Goal: Use online tool/utility: Utilize a website feature to perform a specific function

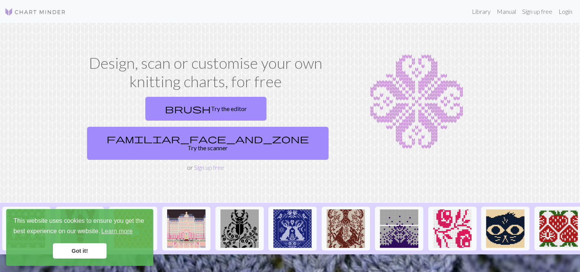
click at [145, 106] on link "brush Try the editor" at bounding box center [205, 109] width 121 height 24
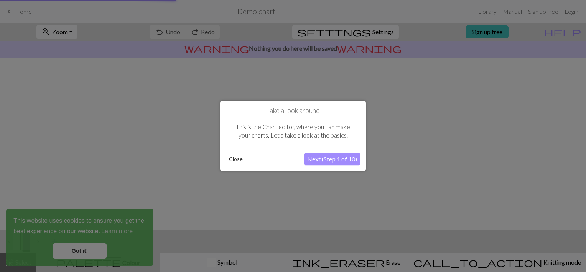
click at [98, 253] on div at bounding box center [293, 136] width 586 height 272
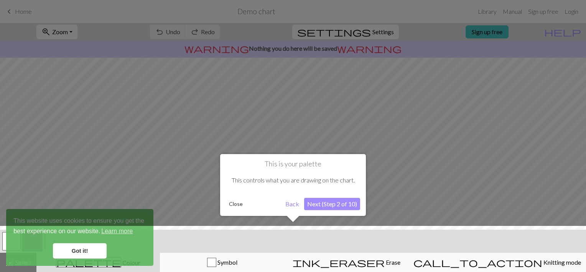
click at [321, 206] on button "Next (Step 2 of 10)" at bounding box center [332, 204] width 56 height 12
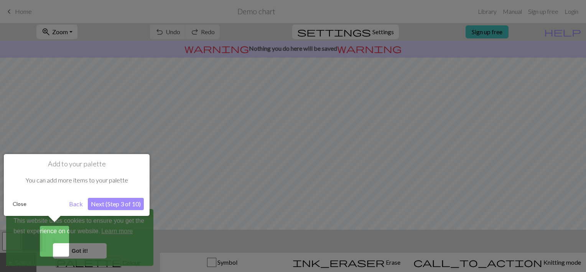
click at [84, 258] on div at bounding box center [293, 136] width 586 height 272
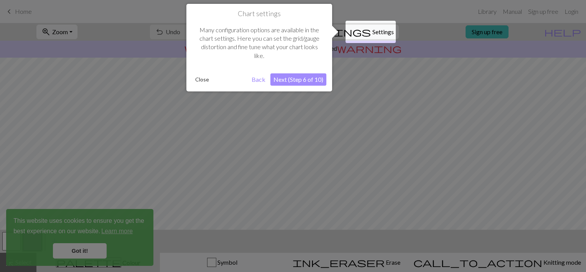
click at [83, 252] on div at bounding box center [293, 136] width 586 height 272
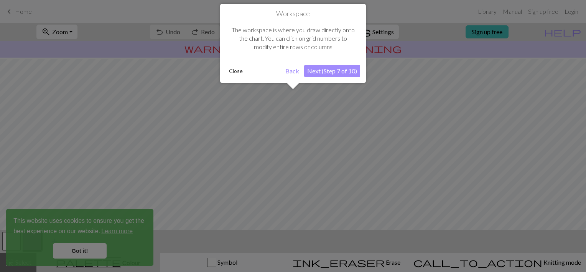
click at [89, 250] on div at bounding box center [293, 136] width 586 height 272
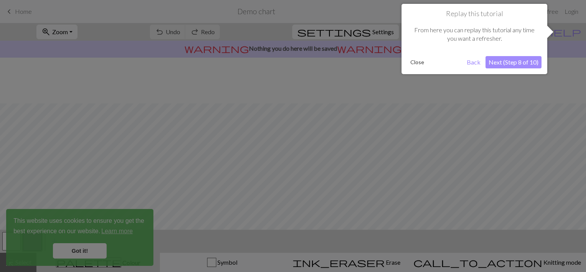
scroll to position [46, 0]
click at [89, 250] on div at bounding box center [293, 136] width 586 height 272
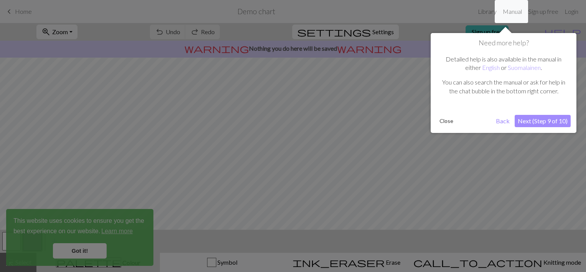
click at [89, 250] on div at bounding box center [293, 136] width 586 height 272
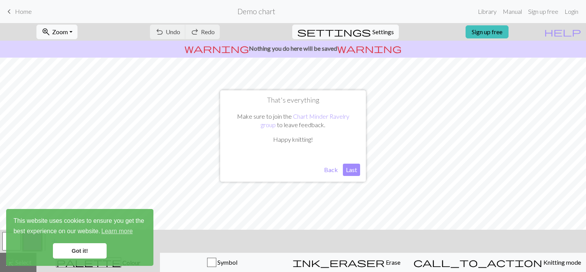
click at [89, 250] on link "Got it!" at bounding box center [80, 250] width 54 height 15
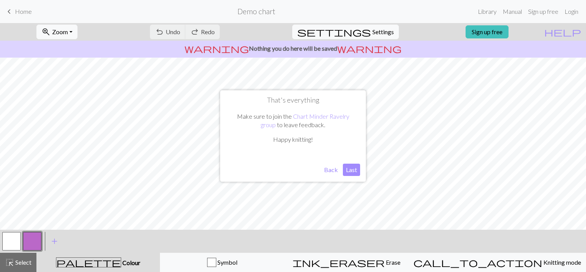
click at [89, 250] on link "Got it!" at bounding box center [80, 250] width 54 height 15
click at [350, 172] on button "Last" at bounding box center [351, 169] width 17 height 12
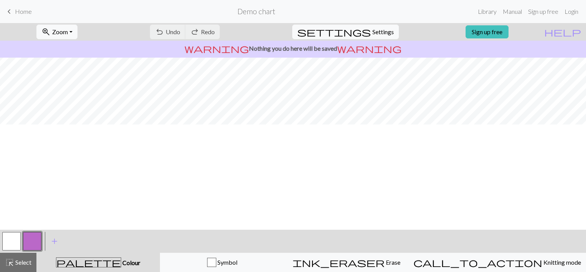
scroll to position [0, 0]
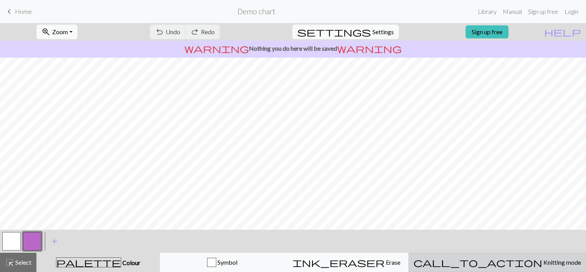
click at [491, 259] on div "call_to_action Knitting mode Knitting mode" at bounding box center [497, 261] width 168 height 9
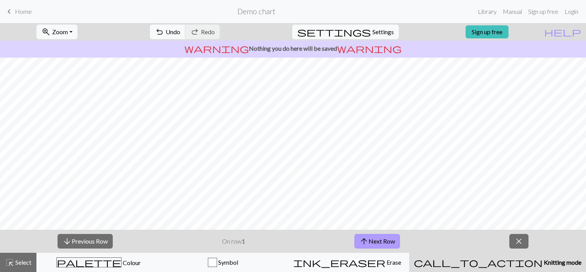
click at [380, 241] on button "arrow_upward Next Row" at bounding box center [377, 241] width 46 height 15
click at [376, 242] on button "arrow_upward Next Row" at bounding box center [377, 241] width 46 height 15
click at [516, 240] on span "close" at bounding box center [518, 240] width 9 height 11
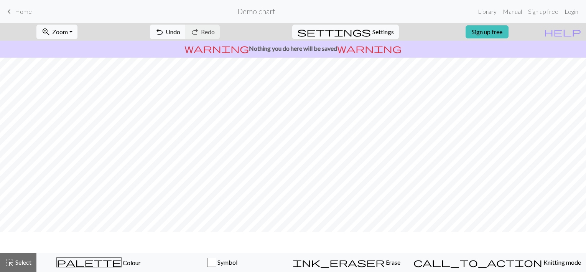
scroll to position [0, 0]
click at [77, 34] on button "zoom_in Zoom Zoom" at bounding box center [56, 32] width 41 height 15
click at [68, 35] on span "Zoom" at bounding box center [60, 31] width 16 height 7
click at [69, 49] on button "Fit all" at bounding box center [67, 49] width 61 height 12
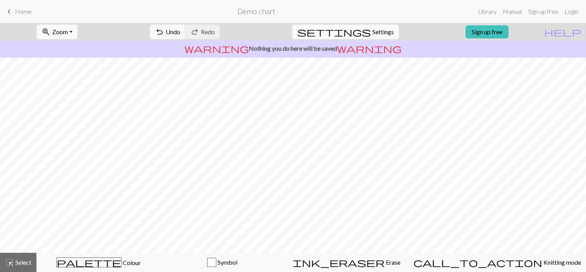
click at [372, 30] on span "Settings" at bounding box center [382, 31] width 21 height 9
select select "aran"
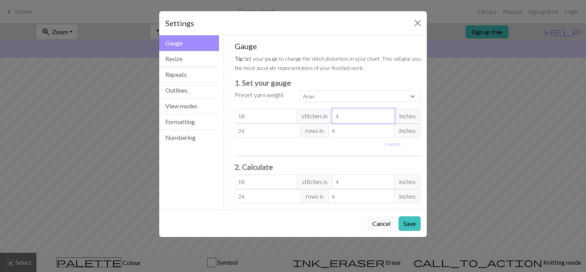
type input "5"
type input "14.4"
type input "6"
type input "12"
type input "7"
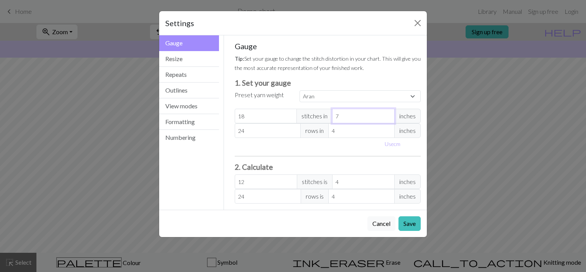
type input "10.29"
type input "8"
type input "9"
type input "8"
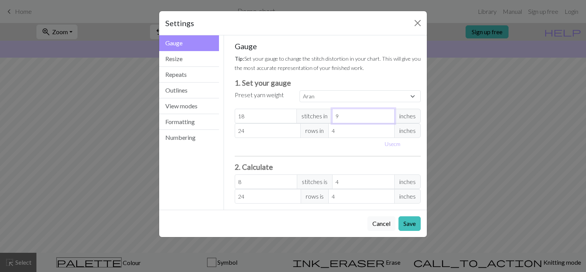
type input "10"
type input "7.2"
type input "11"
type input "6.55"
type input "12"
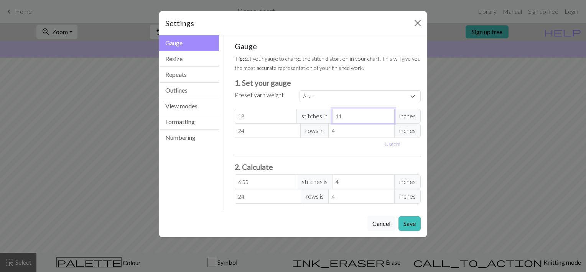
type input "6"
type input "13"
type input "5.54"
type input "14"
type input "5.14"
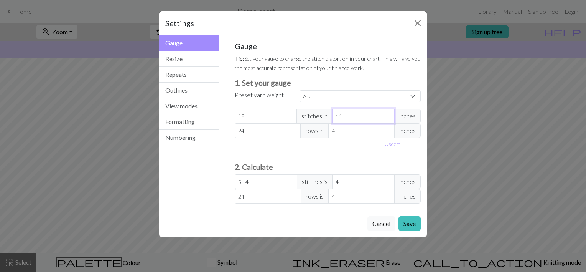
type input "15"
type input "4.8"
type input "16"
type input "4.5"
type input "17"
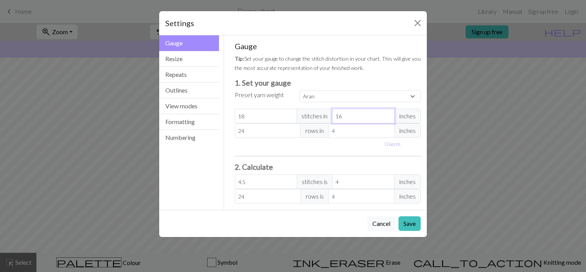
type input "4.24"
type input "17"
click at [388, 115] on input "17" at bounding box center [363, 116] width 63 height 15
type input "5.24"
type input "4.95"
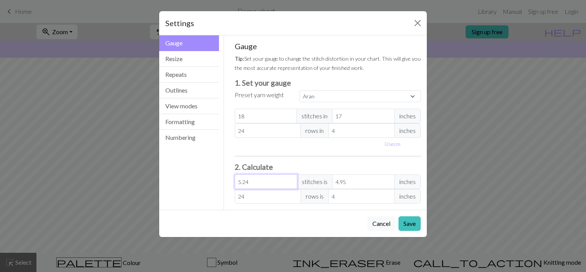
type input "6.24"
type input "5.89"
type input "7.24"
type input "6.84"
type input "8.24"
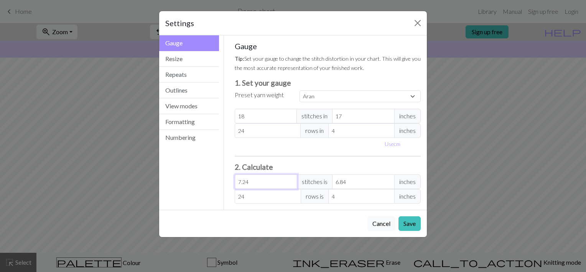
type input "7.78"
type input "9.24"
type input "8.73"
type input "10.24"
type input "9.67"
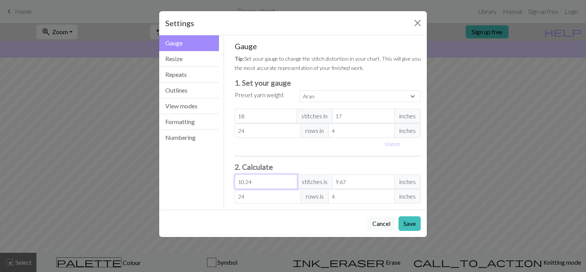
type input "11.24"
type input "10.62"
type input "12.24"
type input "11.56"
type input "13.24"
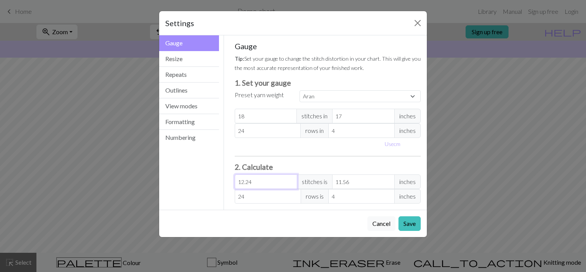
type input "12.5"
click at [291, 179] on input "13.24" at bounding box center [266, 181] width 63 height 15
type input "14.24"
type input "13.45"
click at [291, 179] on input "14.24" at bounding box center [266, 181] width 63 height 15
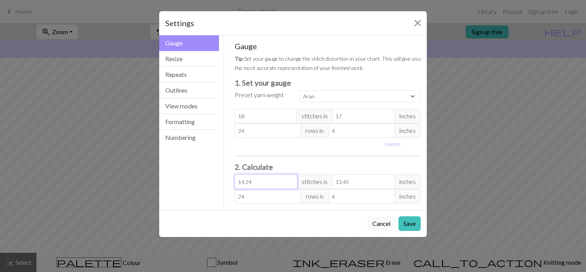
type input "15.24"
type input "14.39"
click at [291, 179] on input "15.24" at bounding box center [266, 181] width 63 height 15
type input "16.24"
type input "15.34"
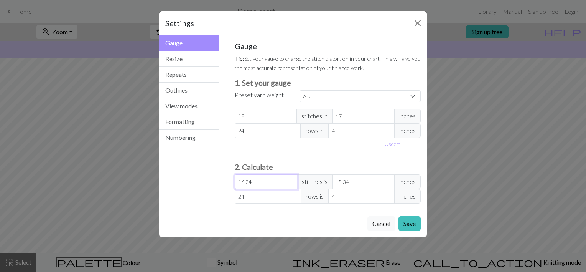
click at [291, 179] on input "16.24" at bounding box center [266, 181] width 63 height 15
type input "17.24"
type input "16.28"
click at [291, 179] on input "17.24" at bounding box center [266, 181] width 63 height 15
type input "18.24"
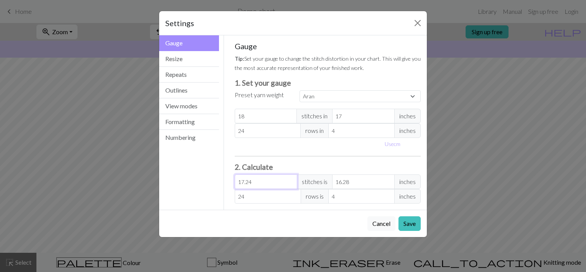
type input "17.23"
click at [291, 179] on input "18.24" at bounding box center [266, 181] width 63 height 15
type input "19.24"
type input "18.17"
click at [291, 179] on input "19.24" at bounding box center [266, 181] width 63 height 15
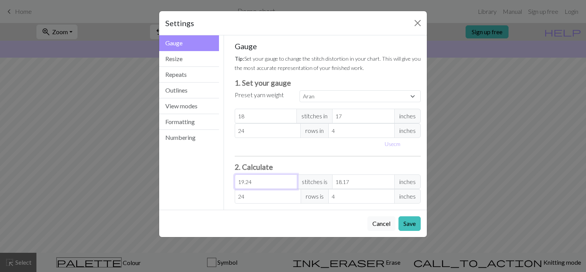
type input "20.24"
type input "19.12"
click at [291, 179] on input "20.24" at bounding box center [266, 181] width 63 height 15
type input "21.24"
type input "20.06"
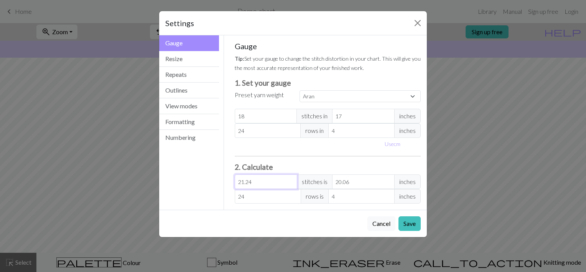
click at [291, 179] on input "21.24" at bounding box center [266, 181] width 63 height 15
type input "22.24"
type input "21"
click at [291, 179] on input "22.24" at bounding box center [266, 181] width 63 height 15
type input "23.24"
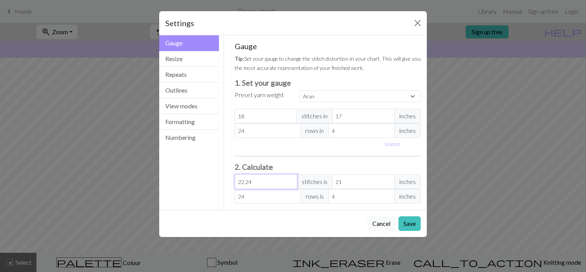
type input "21.95"
click at [291, 179] on input "23.24" at bounding box center [266, 181] width 63 height 15
type input "24.24"
type input "22.89"
click at [291, 179] on input "24.24" at bounding box center [266, 181] width 63 height 15
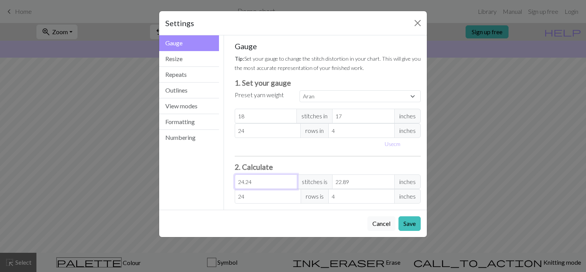
type input "25.24"
type input "23.84"
click at [291, 179] on input "25.24" at bounding box center [266, 181] width 63 height 15
type input "26.24"
type input "24.78"
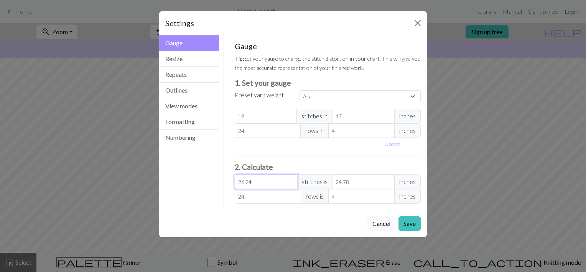
click at [291, 179] on input "26.24" at bounding box center [266, 181] width 63 height 15
type input "27.24"
type input "25.73"
click at [291, 179] on input "27.24" at bounding box center [266, 181] width 63 height 15
type input "28.24"
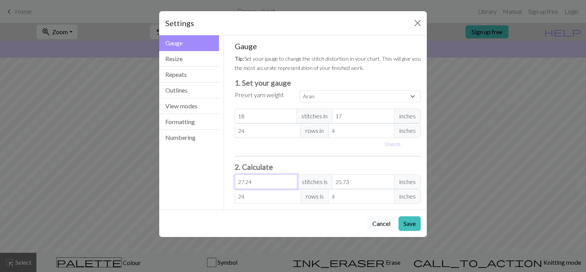
type input "26.67"
click at [291, 179] on input "28.24" at bounding box center [266, 181] width 63 height 15
type input "29.24"
type input "27.62"
click at [291, 179] on input "29.24" at bounding box center [266, 181] width 63 height 15
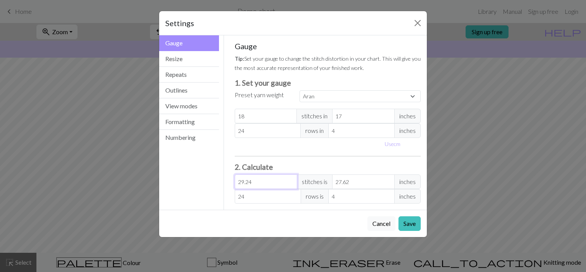
type input "30.24"
type input "28.56"
click at [291, 179] on input "30.24" at bounding box center [266, 181] width 63 height 15
type input "31.24"
type input "29.5"
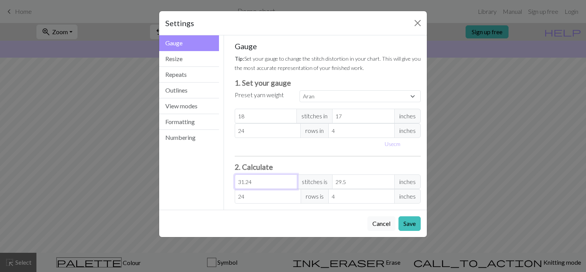
click at [291, 179] on input "31.24" at bounding box center [266, 181] width 63 height 15
type input "32.24"
type input "30.45"
click at [291, 179] on input "32.24" at bounding box center [266, 181] width 63 height 15
type input "33.24"
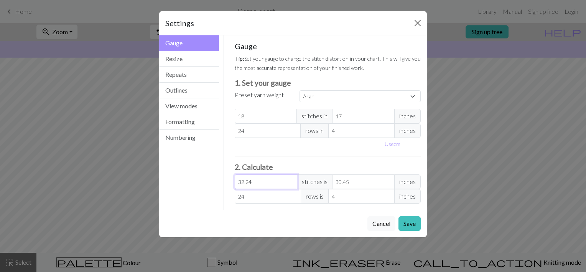
type input "31.39"
click at [291, 179] on input "33.24" at bounding box center [266, 181] width 63 height 15
type input "34.24"
type input "32.34"
click at [291, 179] on input "34.24" at bounding box center [266, 181] width 63 height 15
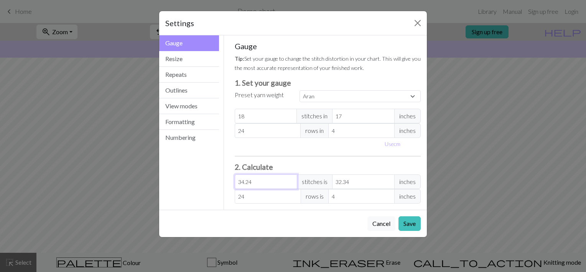
type input "35.24"
type input "33.28"
click at [291, 179] on input "35.24" at bounding box center [266, 181] width 63 height 15
type input "36.24"
type input "34.23"
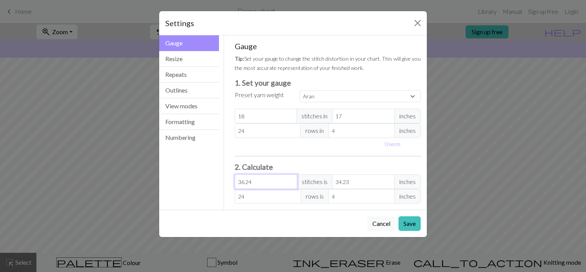
click at [291, 179] on input "36.24" at bounding box center [266, 181] width 63 height 15
type input "37.24"
type input "35.17"
click at [291, 179] on input "37.24" at bounding box center [266, 181] width 63 height 15
type input "38.24"
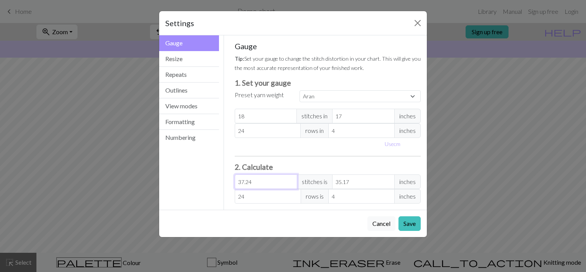
type input "36.12"
click at [291, 179] on input "38.24" at bounding box center [266, 181] width 63 height 15
type input "39.24"
type input "37.06"
click at [291, 179] on input "39.24" at bounding box center [266, 181] width 63 height 15
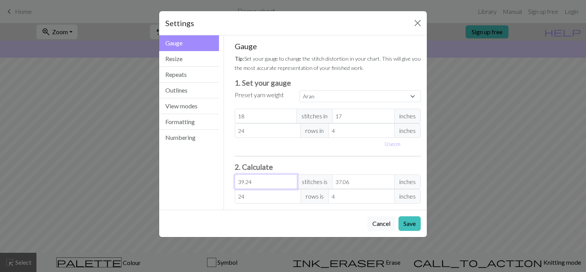
type input "40.24"
type input "38"
type input "40.24"
click at [291, 179] on input "40.24" at bounding box center [266, 181] width 63 height 15
click at [418, 21] on button "Close" at bounding box center [418, 23] width 12 height 12
